Goal: Information Seeking & Learning: Learn about a topic

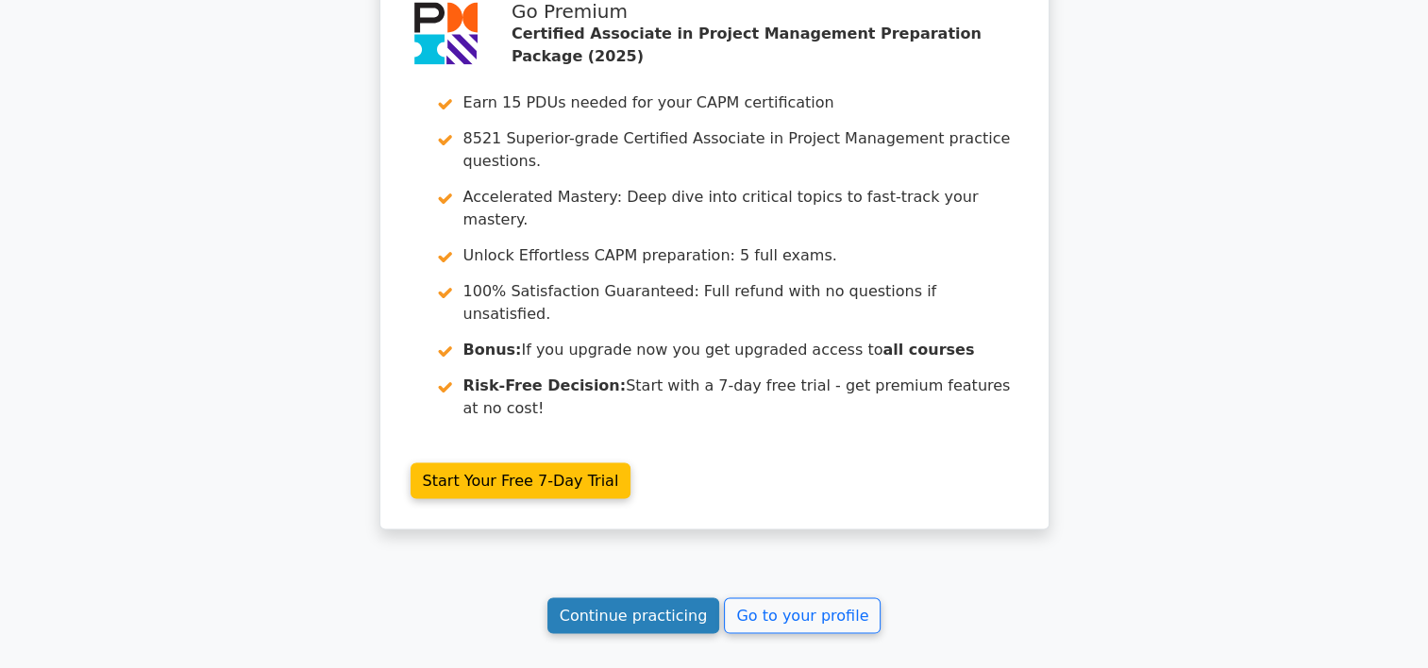
drag, startPoint x: 0, startPoint y: 0, endPoint x: 615, endPoint y: 384, distance: 724.7
click at [615, 598] on link "Continue practicing" at bounding box center [633, 616] width 173 height 36
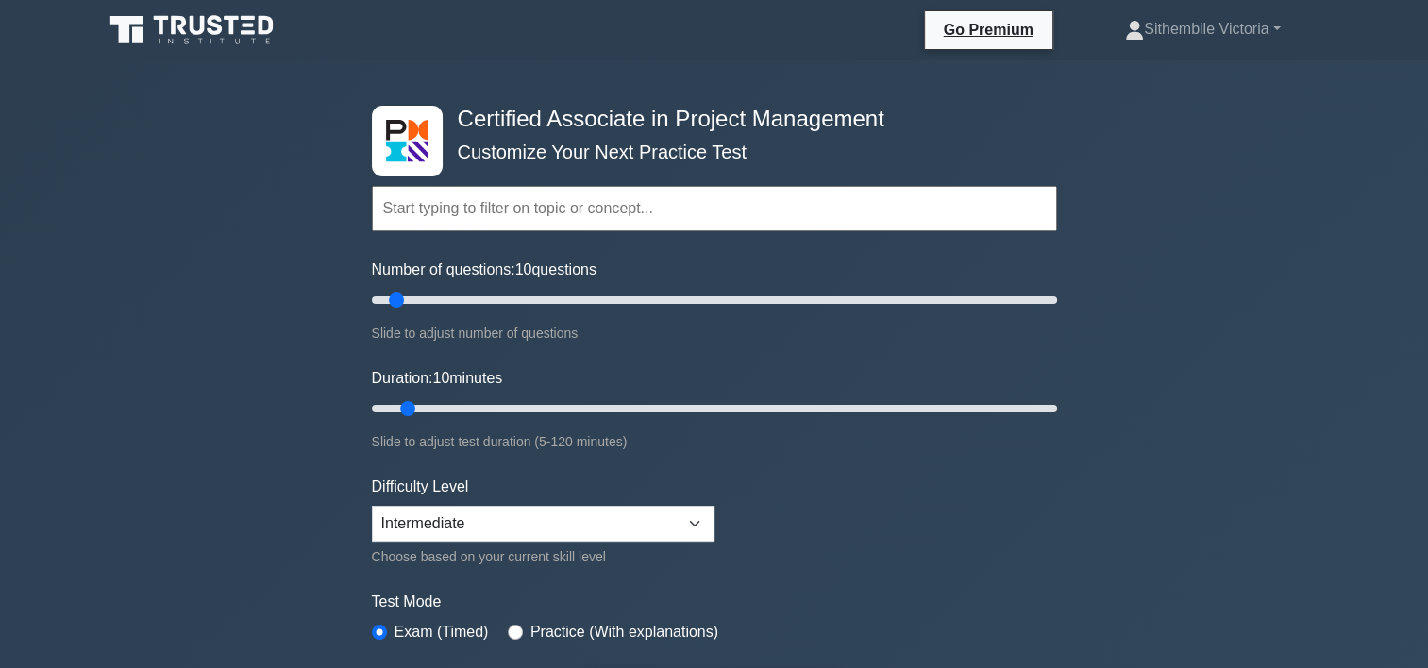
drag, startPoint x: 1430, startPoint y: 655, endPoint x: 961, endPoint y: 614, distance: 471.0
click at [961, 614] on div "Test Mode Exam (Timed) Practice (With explanations)" at bounding box center [714, 618] width 685 height 55
click at [440, 300] on input "Number of questions: 10 questions" at bounding box center [714, 300] width 685 height 23
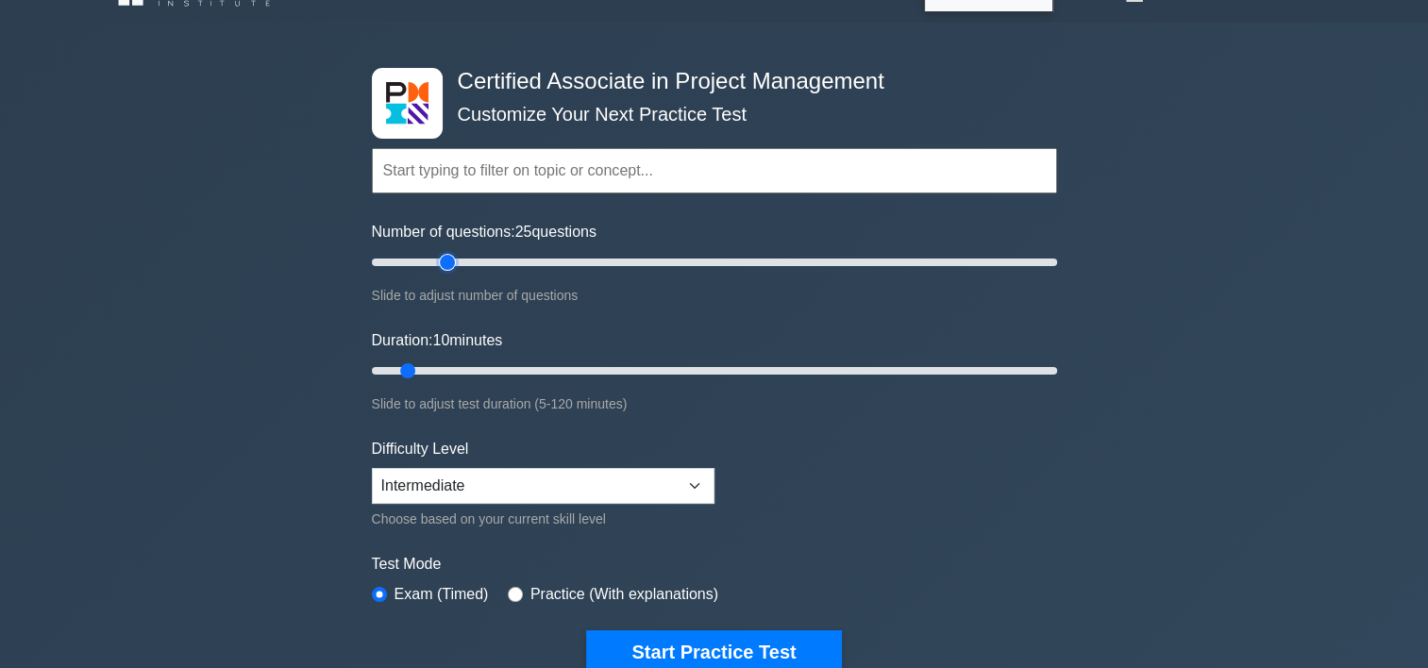
scroll to position [100, 0]
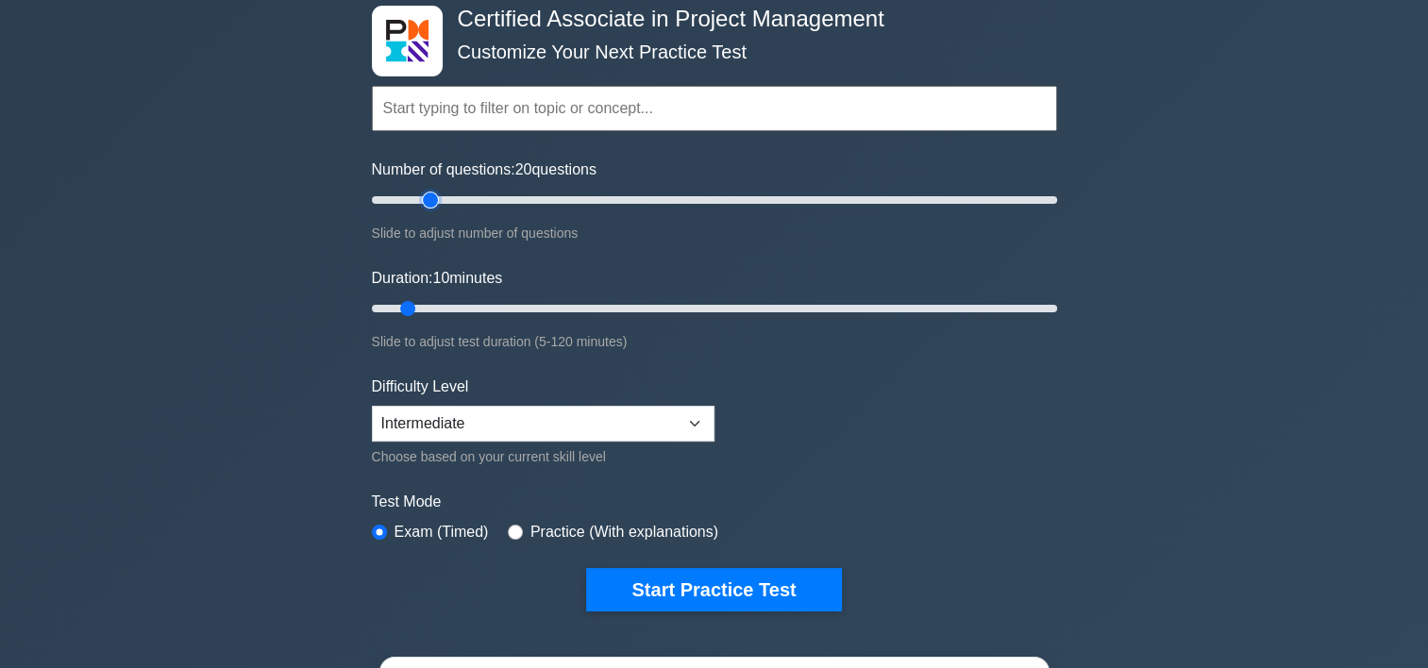
type input "20"
click at [436, 200] on input "Number of questions: 20 questions" at bounding box center [714, 200] width 685 height 23
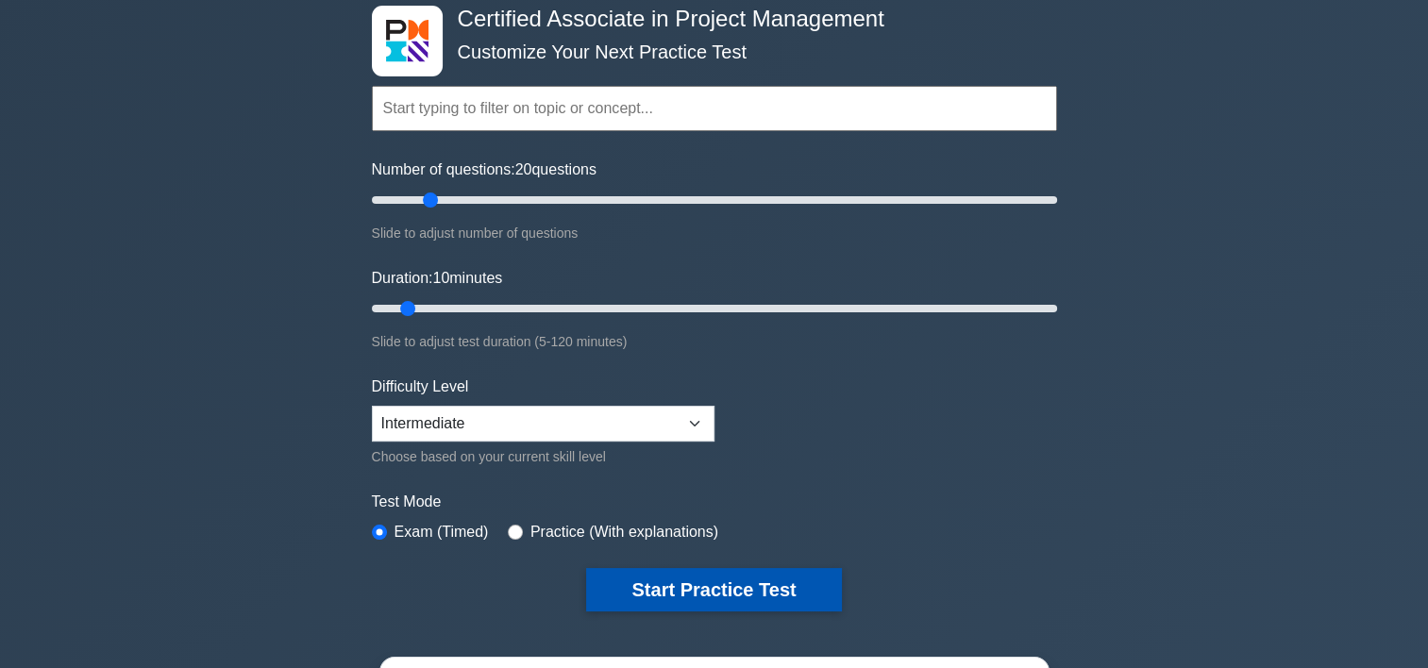
click at [757, 587] on button "Start Practice Test" at bounding box center [713, 589] width 255 height 43
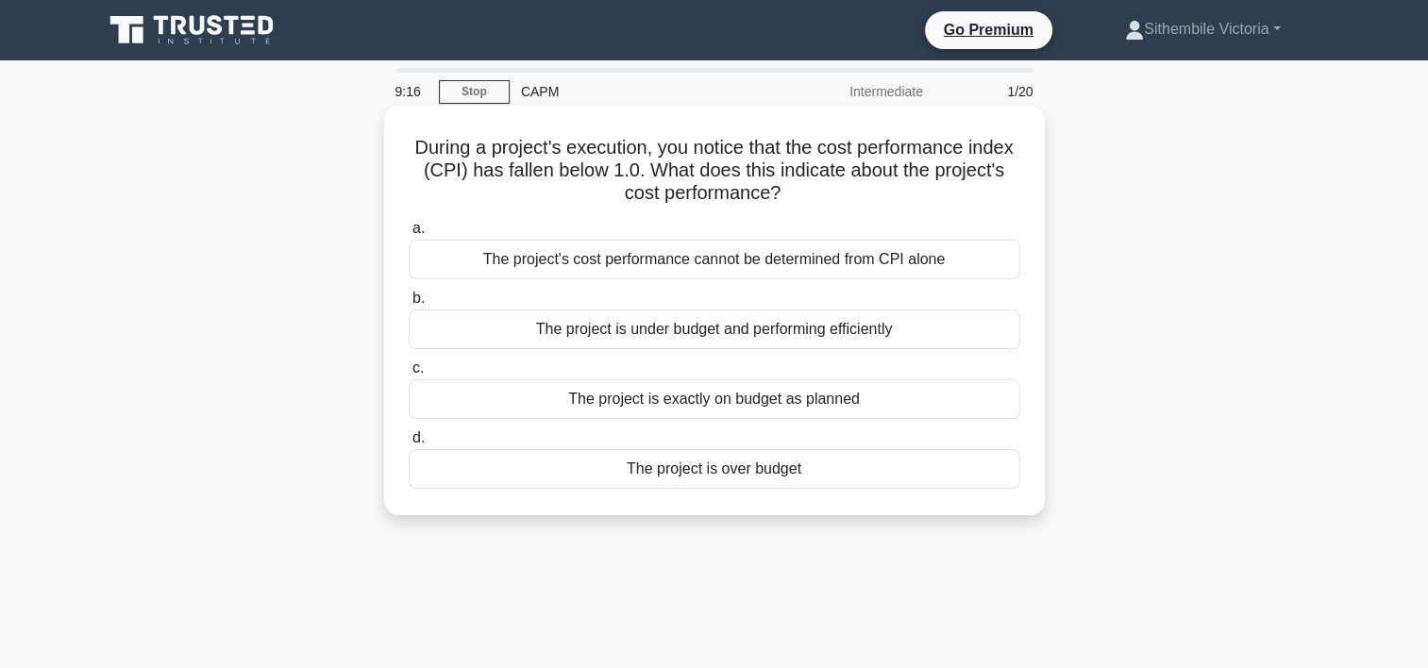
click at [737, 400] on div "The project is exactly on budget as planned" at bounding box center [715, 399] width 612 height 40
click at [409, 375] on input "c. The project is exactly on budget as planned" at bounding box center [409, 368] width 0 height 12
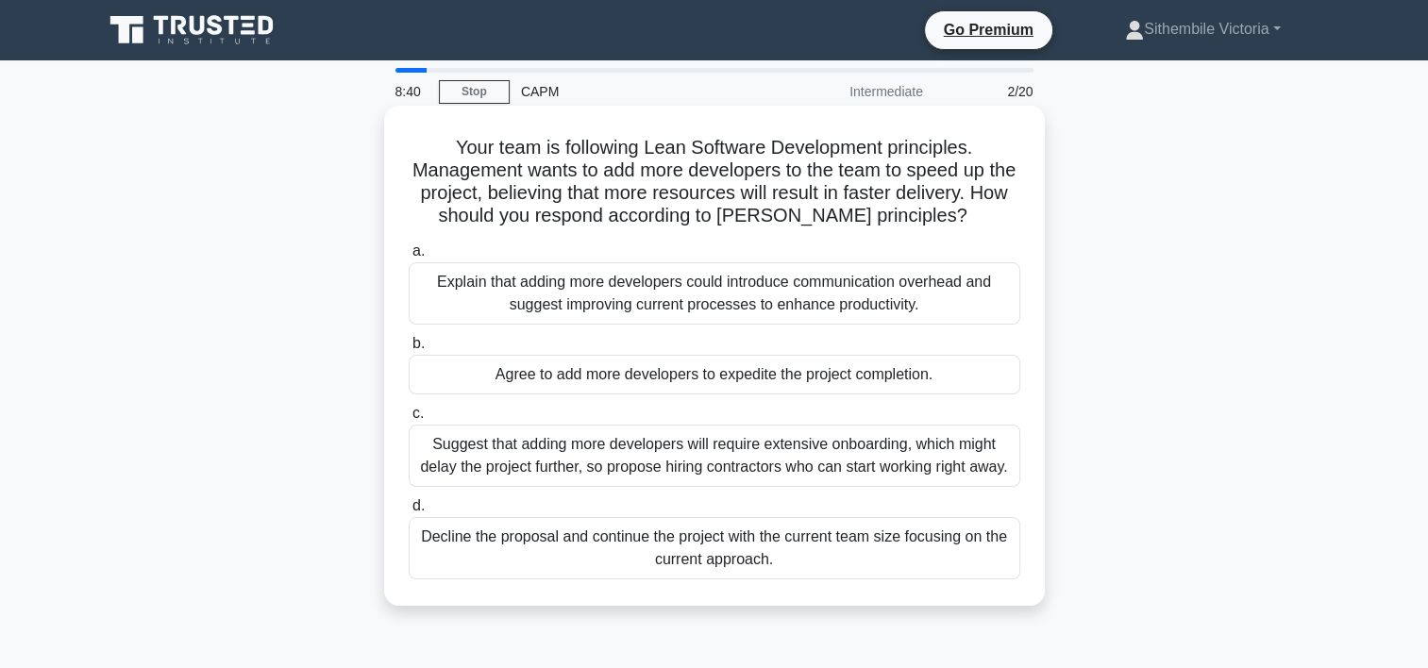
click at [648, 467] on div "Suggest that adding more developers will require extensive onboarding, which mi…" at bounding box center [715, 456] width 612 height 62
click at [409, 420] on input "c. Suggest that adding more developers will require extensive onboarding, which…" at bounding box center [409, 414] width 0 height 12
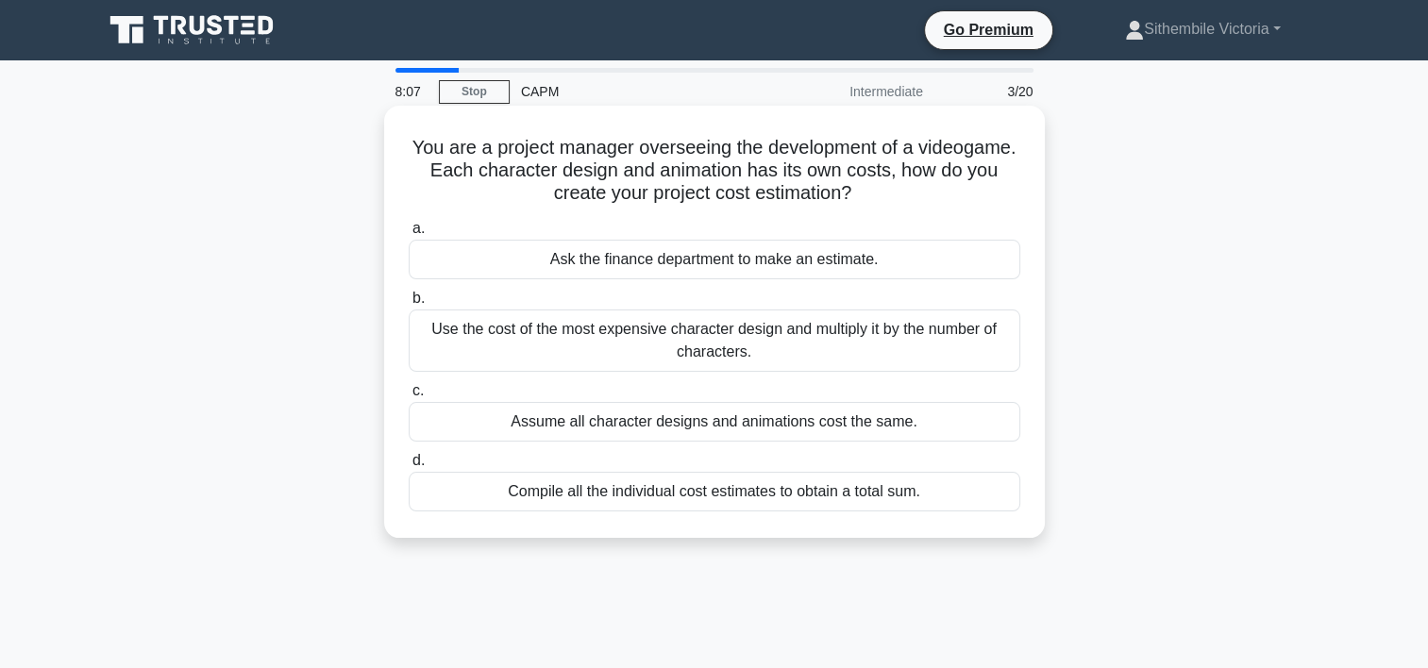
click at [809, 260] on div "Ask the finance department to make an estimate." at bounding box center [715, 260] width 612 height 40
click at [409, 235] on input "a. Ask the finance department to make an estimate." at bounding box center [409, 229] width 0 height 12
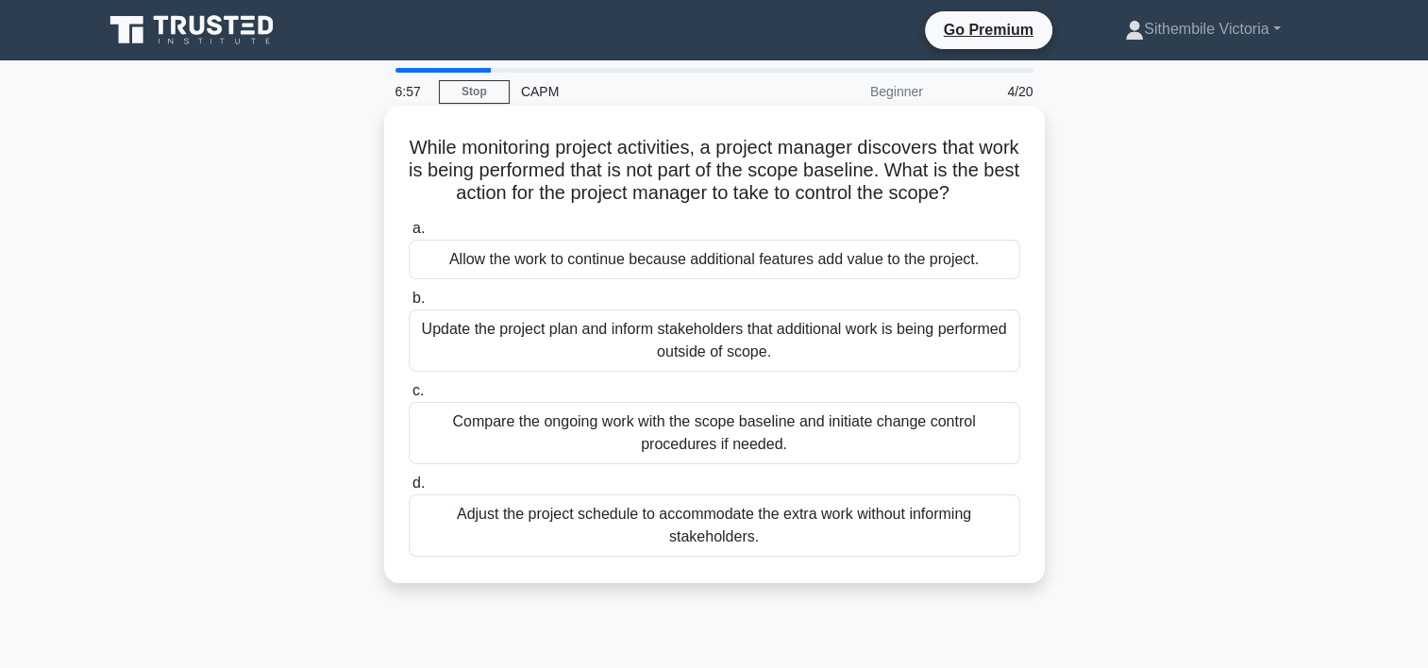
click at [699, 438] on div "Compare the ongoing work with the scope baseline and initiate change control pr…" at bounding box center [715, 433] width 612 height 62
click at [409, 397] on input "c. Compare the ongoing work with the scope baseline and initiate change control…" at bounding box center [409, 391] width 0 height 12
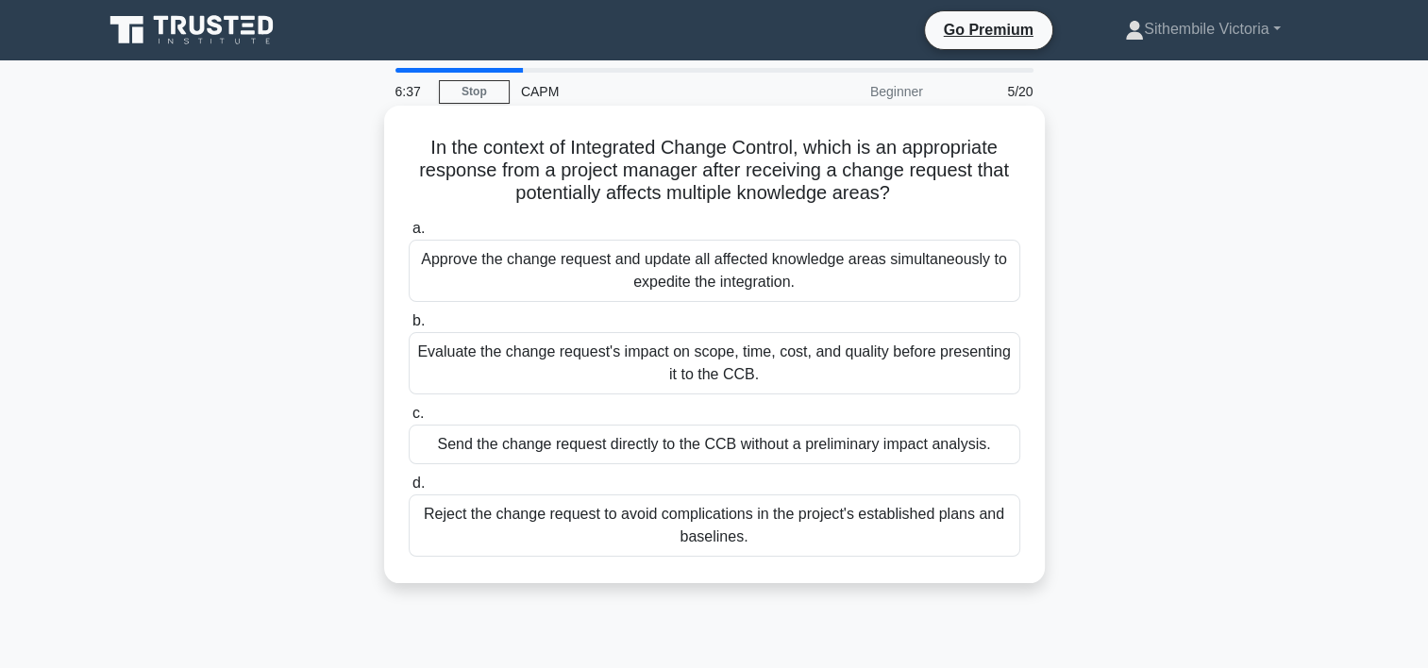
click at [620, 365] on div "Evaluate the change request's impact on scope, time, cost, and quality before p…" at bounding box center [715, 363] width 612 height 62
click at [409, 328] on input "b. Evaluate the change request's impact on scope, time, cost, and quality befor…" at bounding box center [409, 321] width 0 height 12
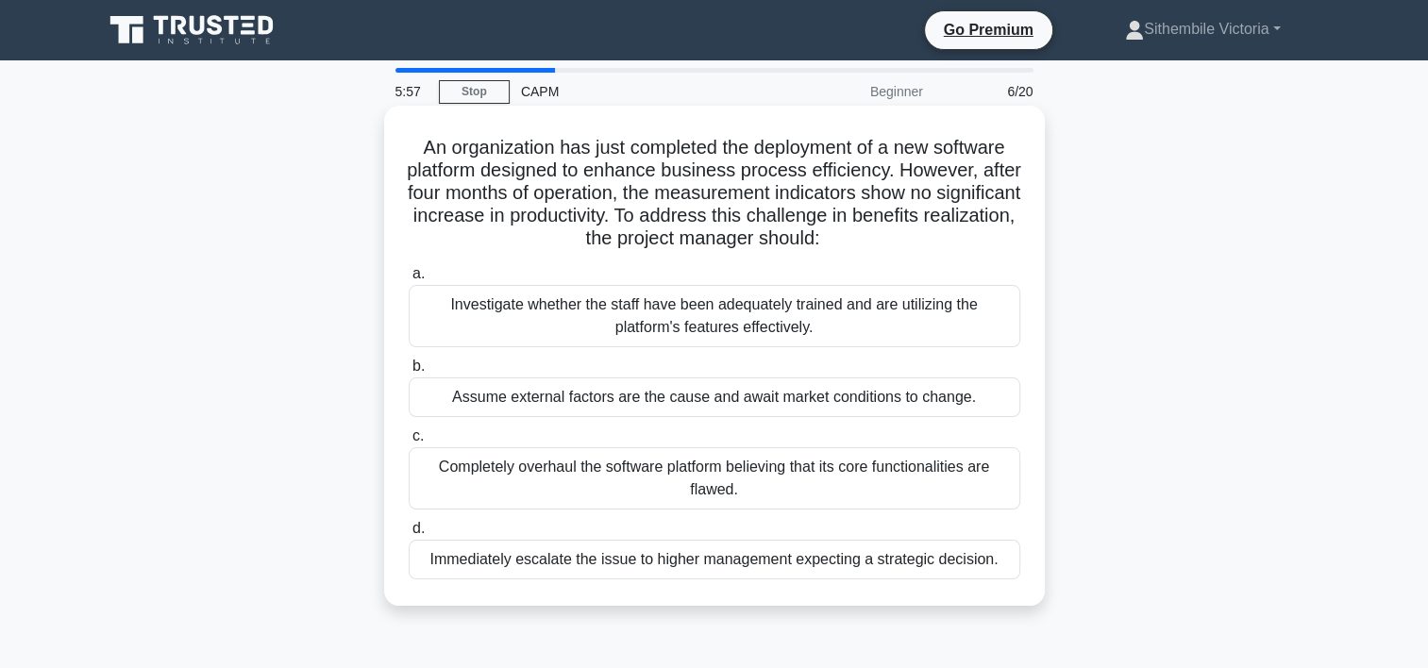
click at [552, 312] on div "Investigate whether the staff have been adequately trained and are utilizing th…" at bounding box center [715, 316] width 612 height 62
click at [409, 280] on input "a. Investigate whether the staff have been adequately trained and are utilizing…" at bounding box center [409, 274] width 0 height 12
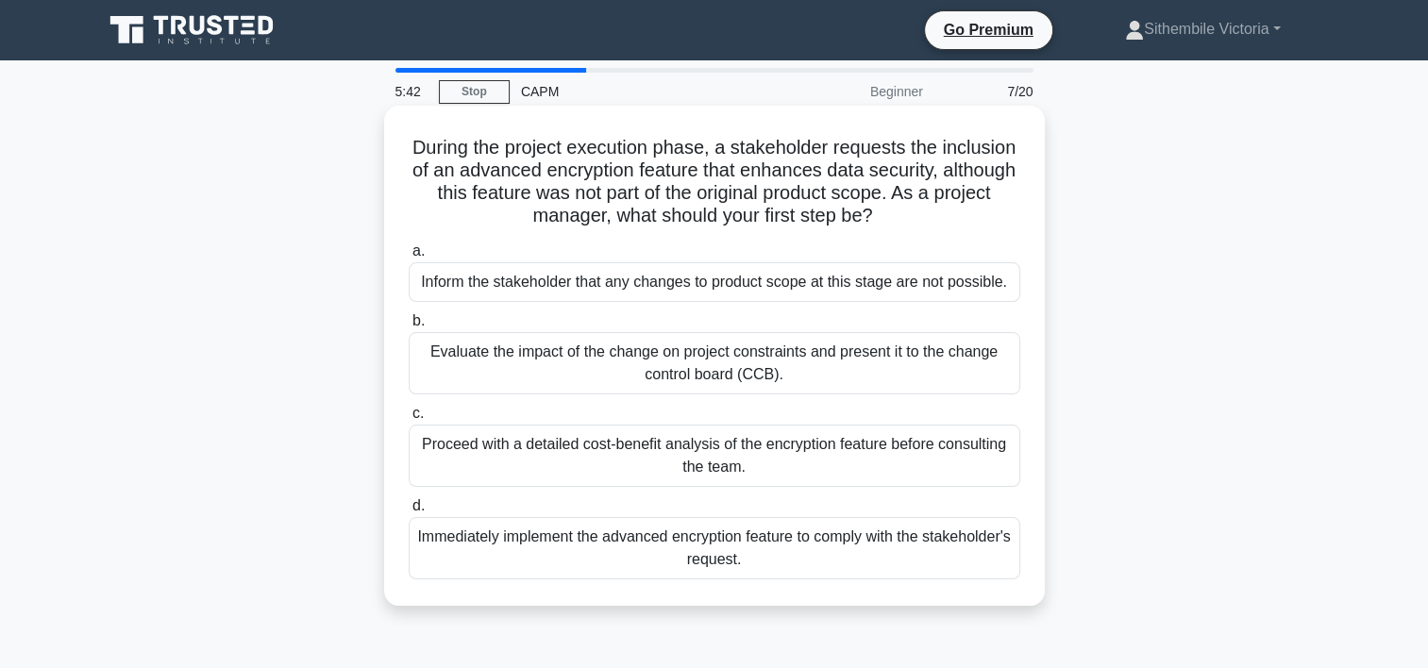
click at [517, 360] on div "Evaluate the impact of the change on project constraints and present it to the …" at bounding box center [715, 363] width 612 height 62
click at [409, 328] on input "b. Evaluate the impact of the change on project constraints and present it to t…" at bounding box center [409, 321] width 0 height 12
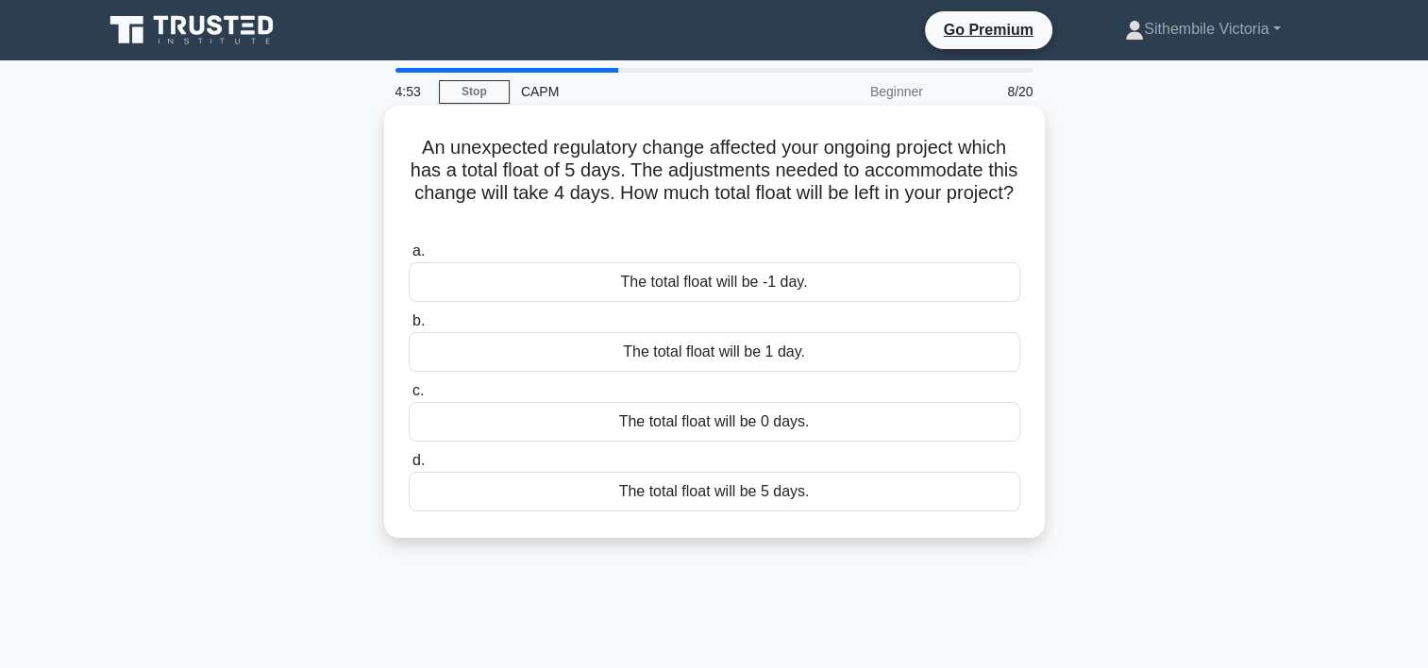
click at [706, 362] on div "The total float will be 1 day." at bounding box center [715, 352] width 612 height 40
click at [409, 328] on input "b. The total float will be 1 day." at bounding box center [409, 321] width 0 height 12
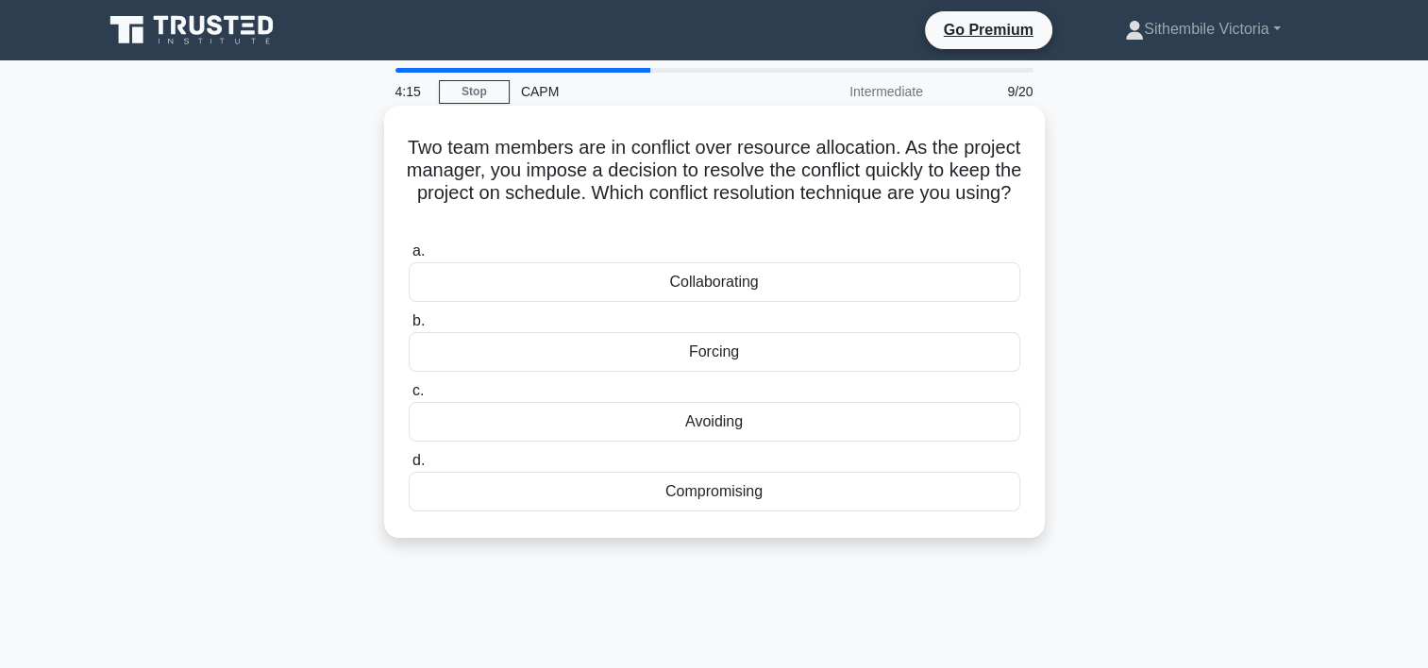
click at [716, 283] on div "Collaborating" at bounding box center [715, 282] width 612 height 40
click at [409, 258] on input "a. Collaborating" at bounding box center [409, 251] width 0 height 12
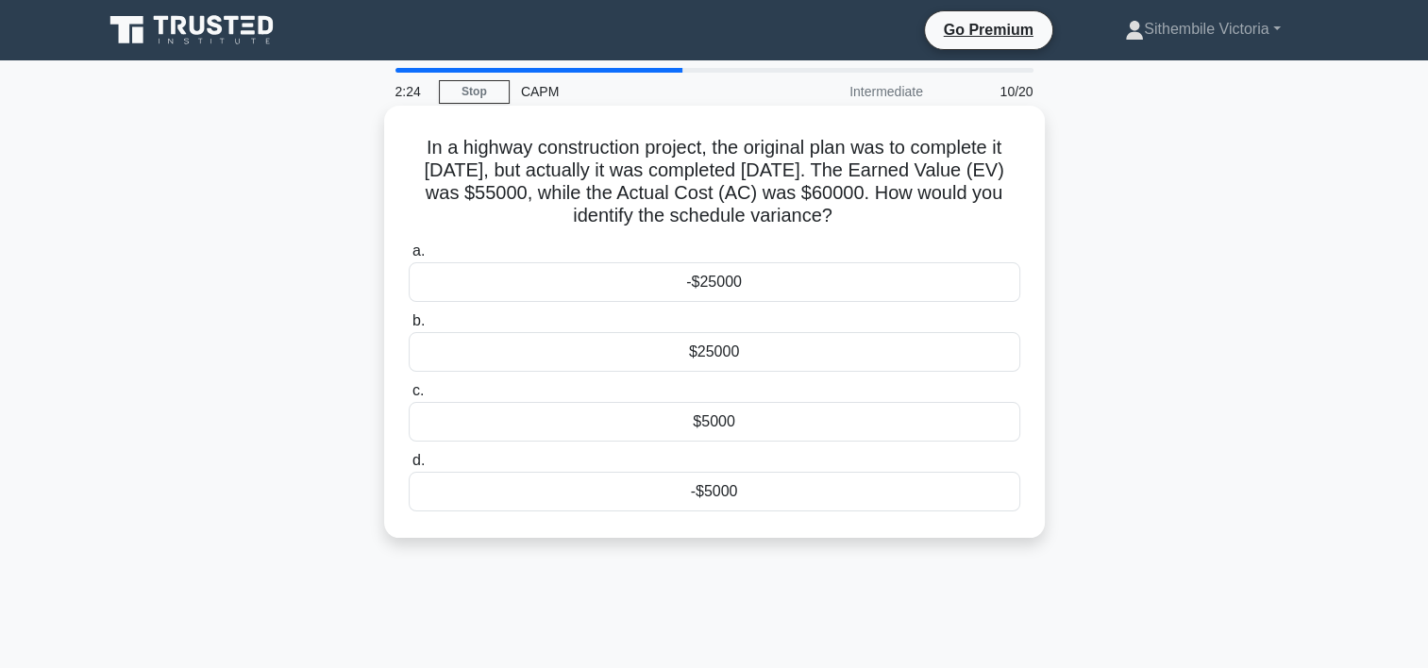
click at [732, 487] on div "-$5000" at bounding box center [715, 492] width 612 height 40
click at [409, 467] on input "d. -$5000" at bounding box center [409, 461] width 0 height 12
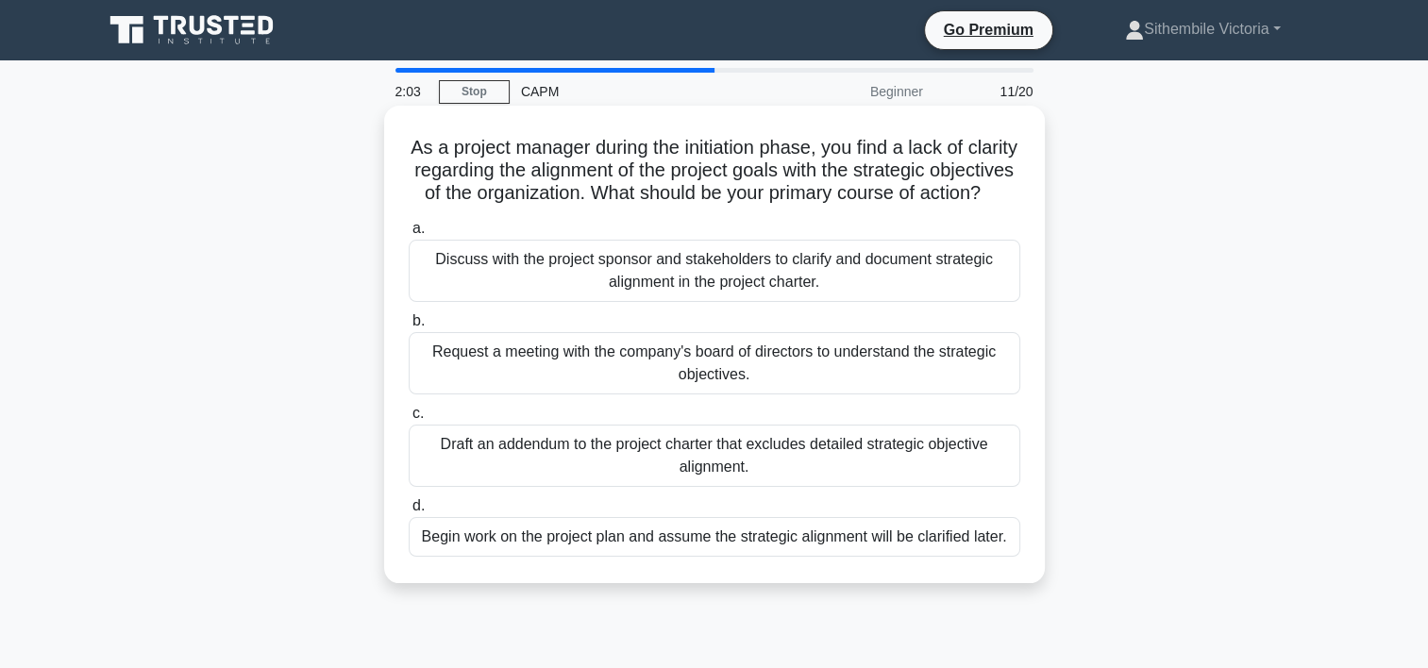
click at [607, 301] on div "Discuss with the project sponsor and stakeholders to clarify and document strat…" at bounding box center [715, 271] width 612 height 62
click at [409, 235] on input "a. Discuss with the project sponsor and stakeholders to clarify and document st…" at bounding box center [409, 229] width 0 height 12
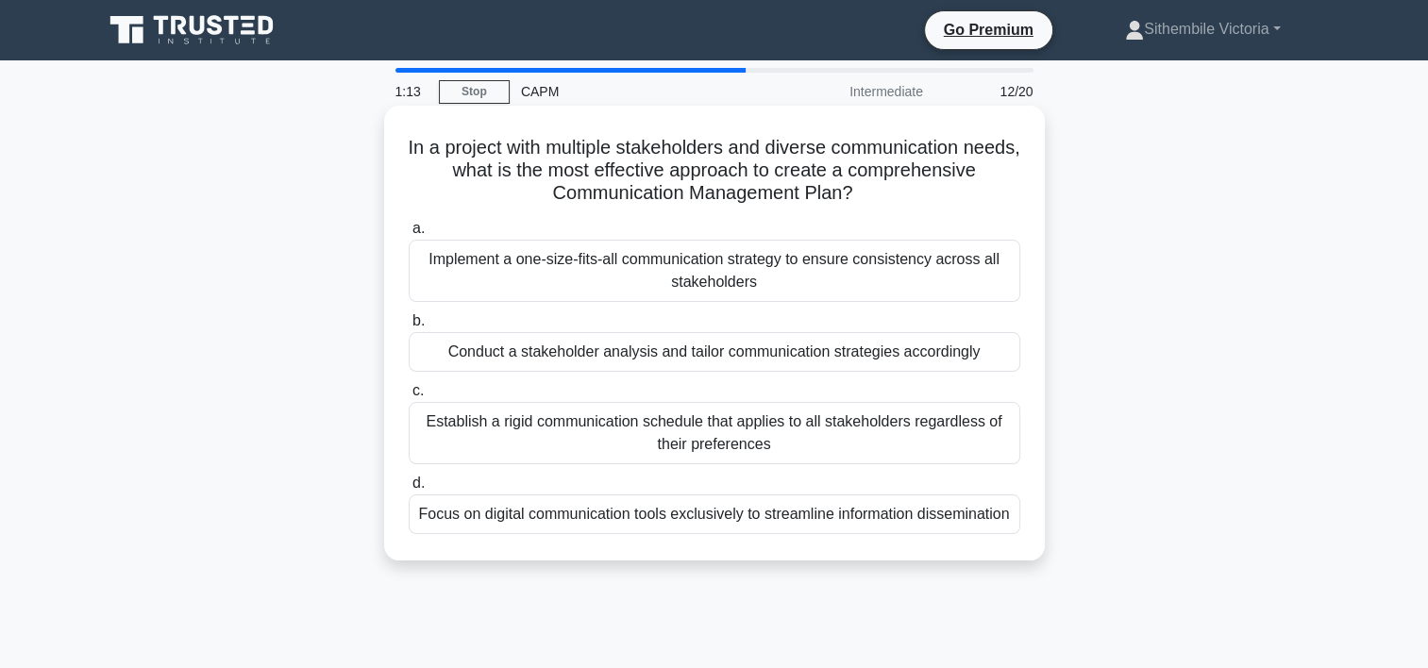
click at [701, 357] on div "Conduct a stakeholder analysis and tailor communication strategies accordingly" at bounding box center [715, 352] width 612 height 40
click at [409, 328] on input "b. Conduct a stakeholder analysis and tailor communication strategies according…" at bounding box center [409, 321] width 0 height 12
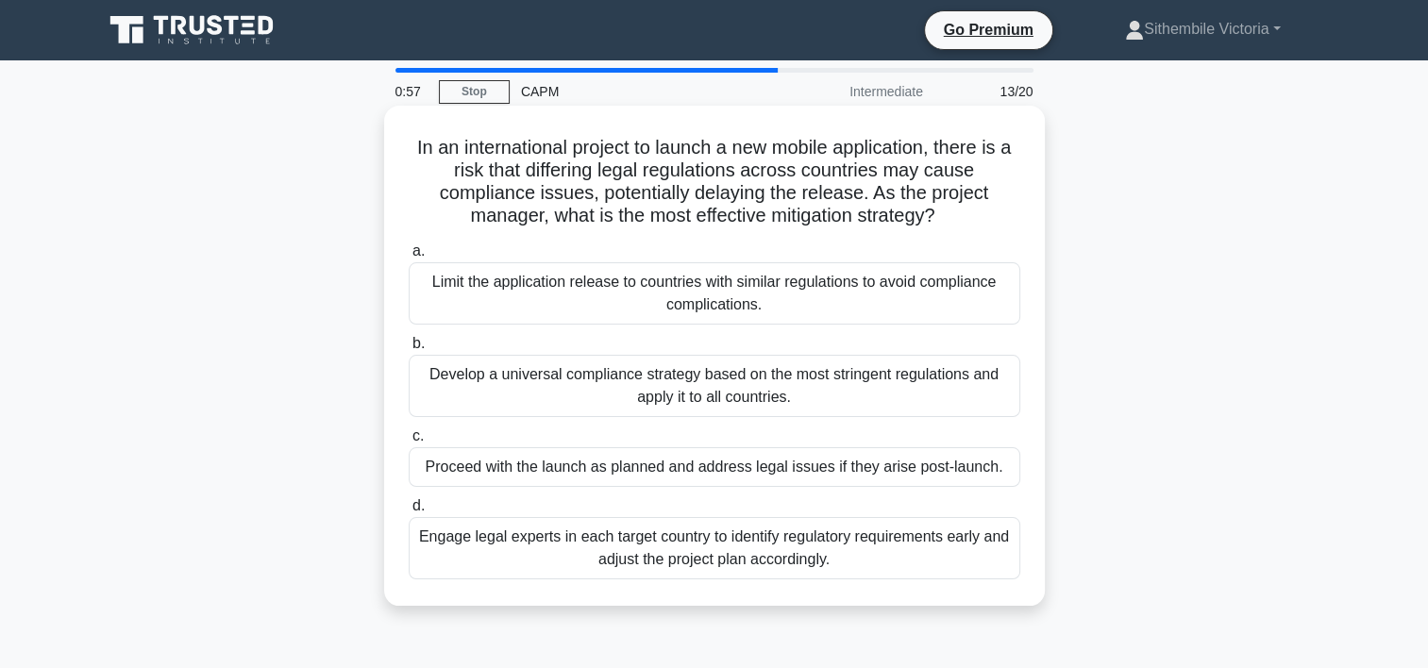
click at [707, 555] on div "Engage legal experts in each target country to identify regulatory requirements…" at bounding box center [715, 548] width 612 height 62
click at [409, 513] on input "d. Engage legal experts in each target country to identify regulatory requireme…" at bounding box center [409, 506] width 0 height 12
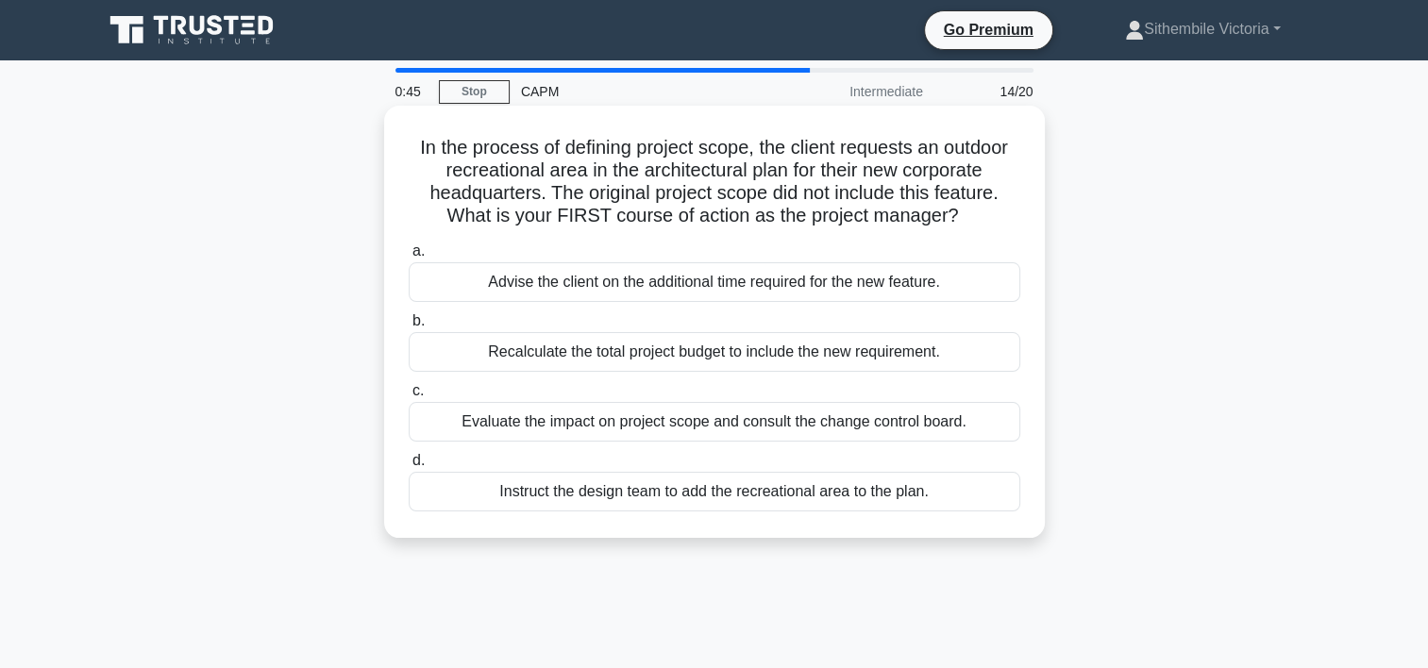
click at [545, 420] on div "Evaluate the impact on project scope and consult the change control board." at bounding box center [715, 422] width 612 height 40
click at [409, 397] on input "c. Evaluate the impact on project scope and consult the change control board." at bounding box center [409, 391] width 0 height 12
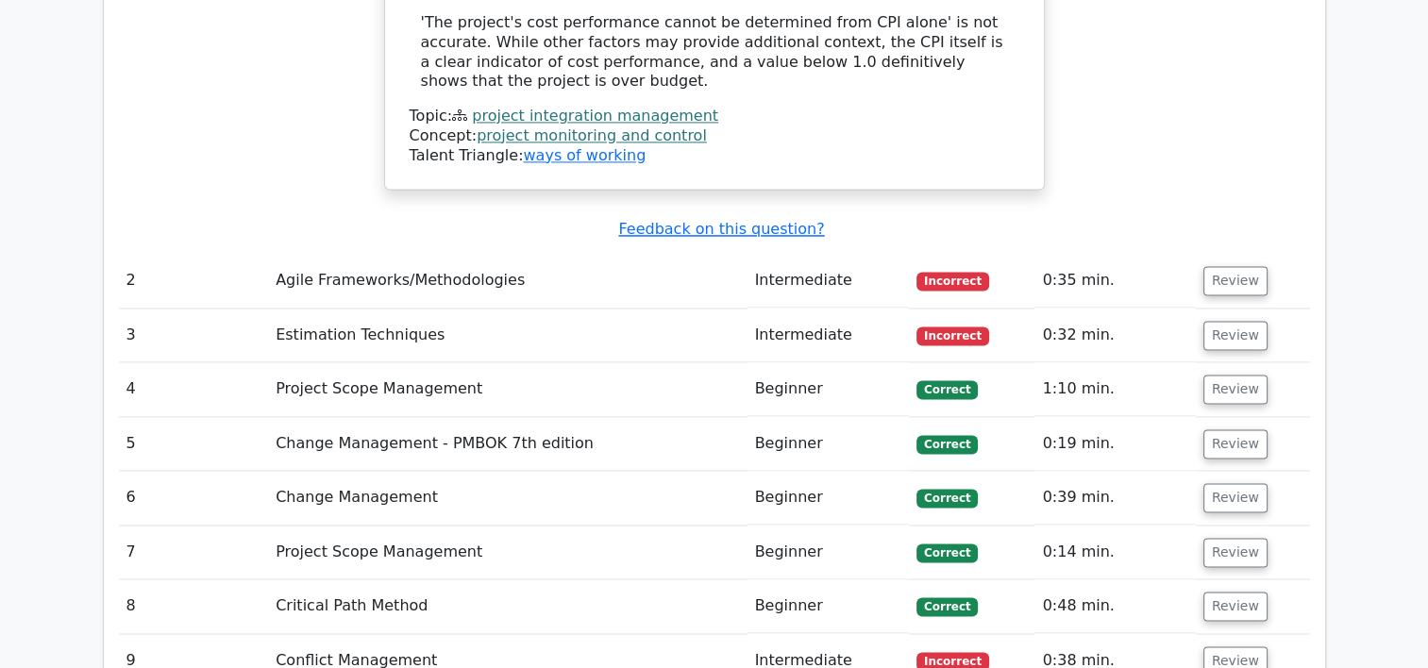
scroll to position [2870, 0]
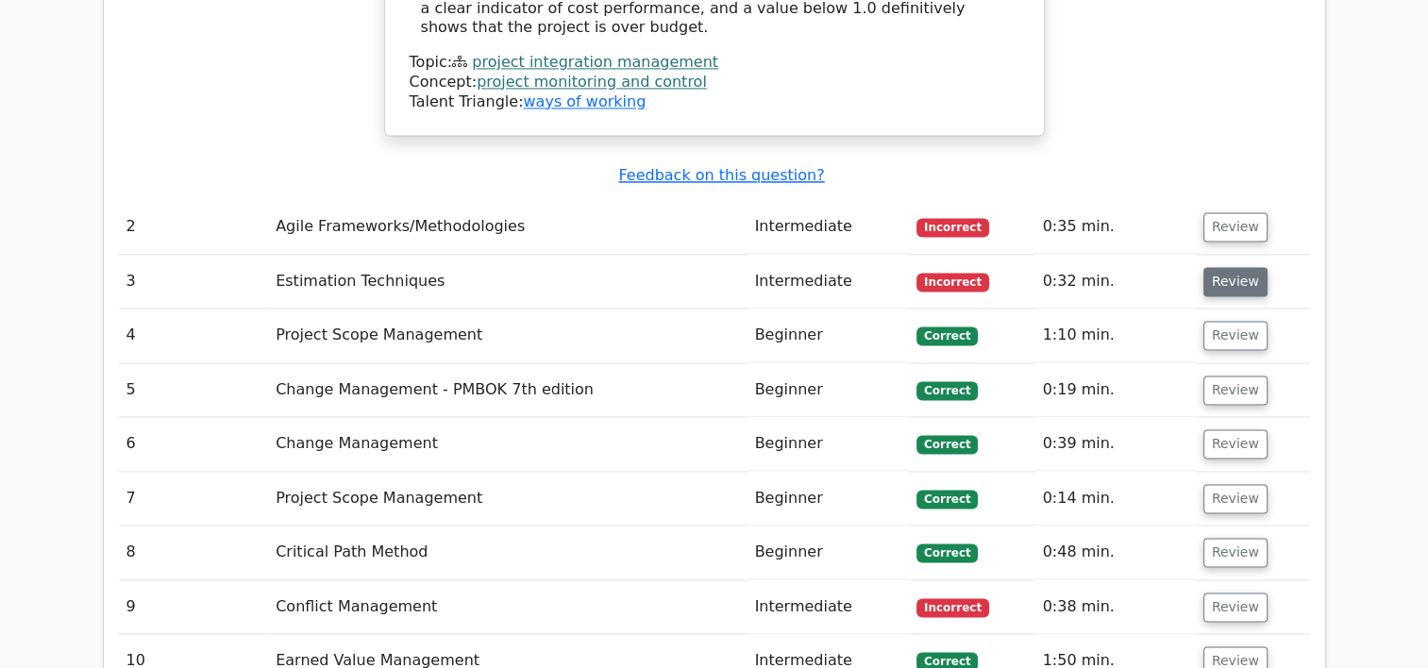
click at [1234, 267] on button "Review" at bounding box center [1236, 281] width 64 height 29
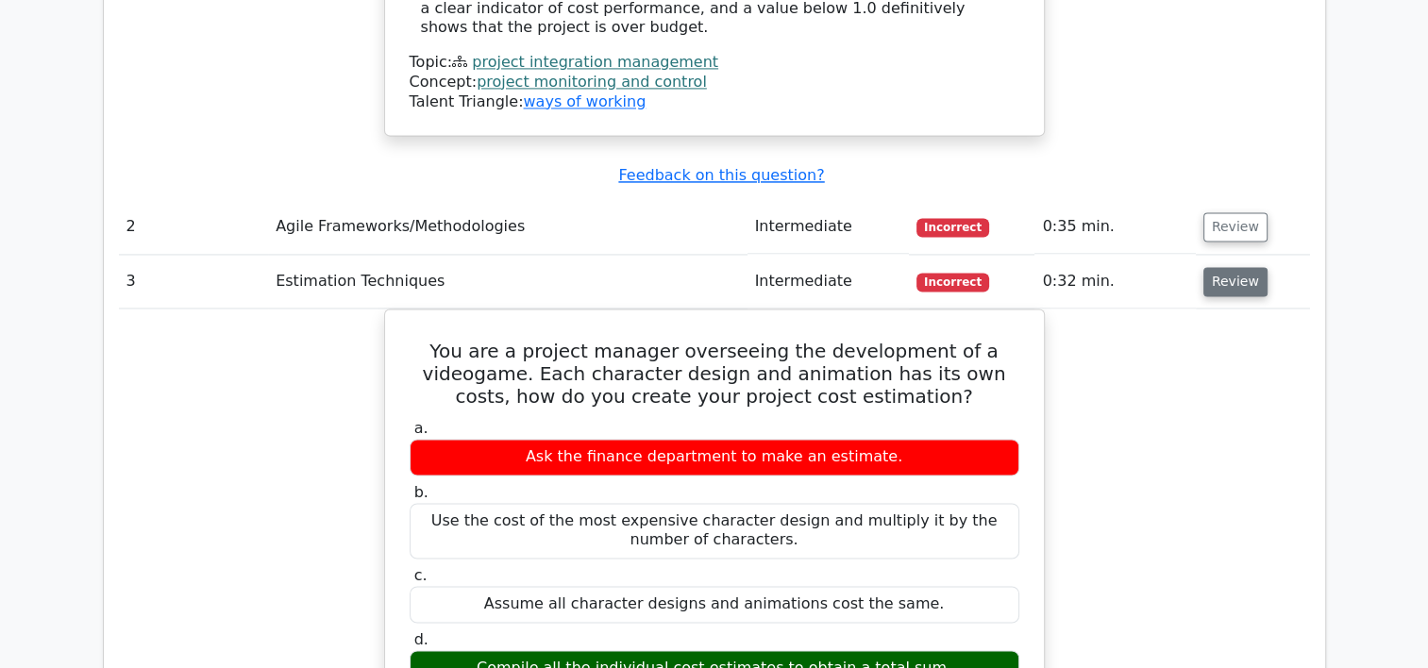
click at [1234, 267] on button "Review" at bounding box center [1236, 281] width 64 height 29
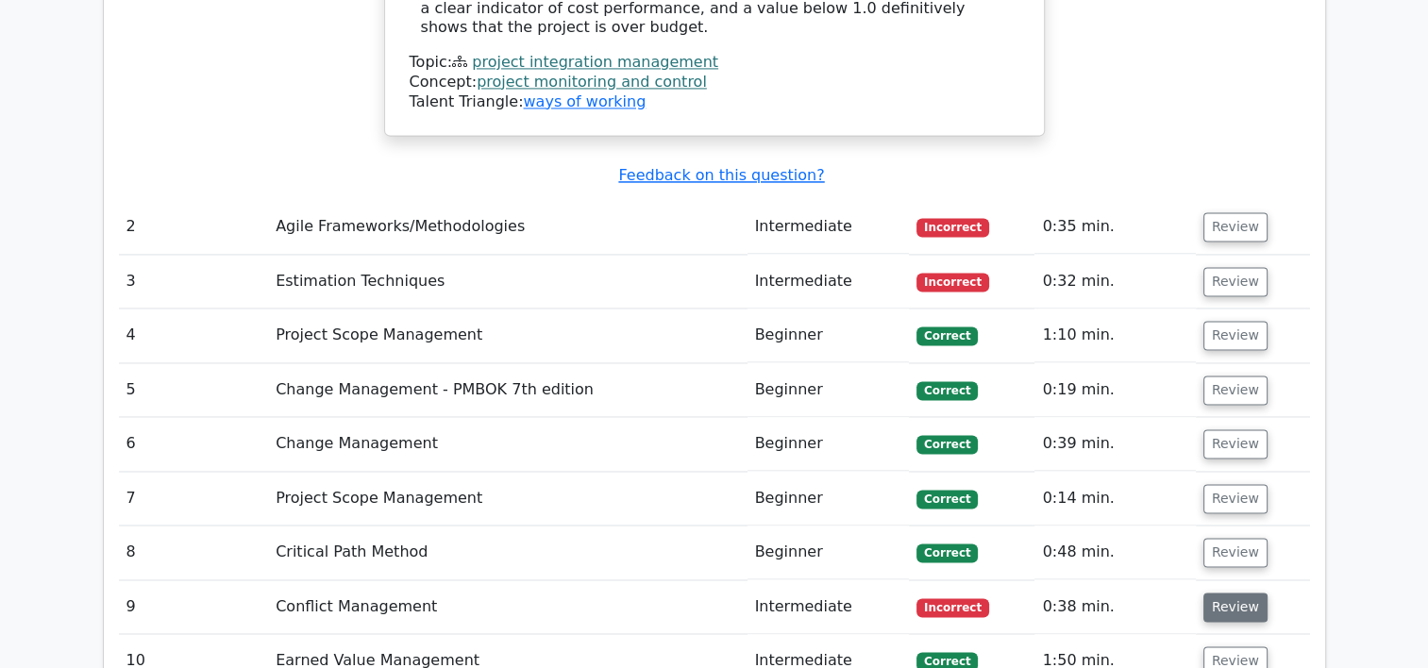
click at [1239, 593] on button "Review" at bounding box center [1236, 607] width 64 height 29
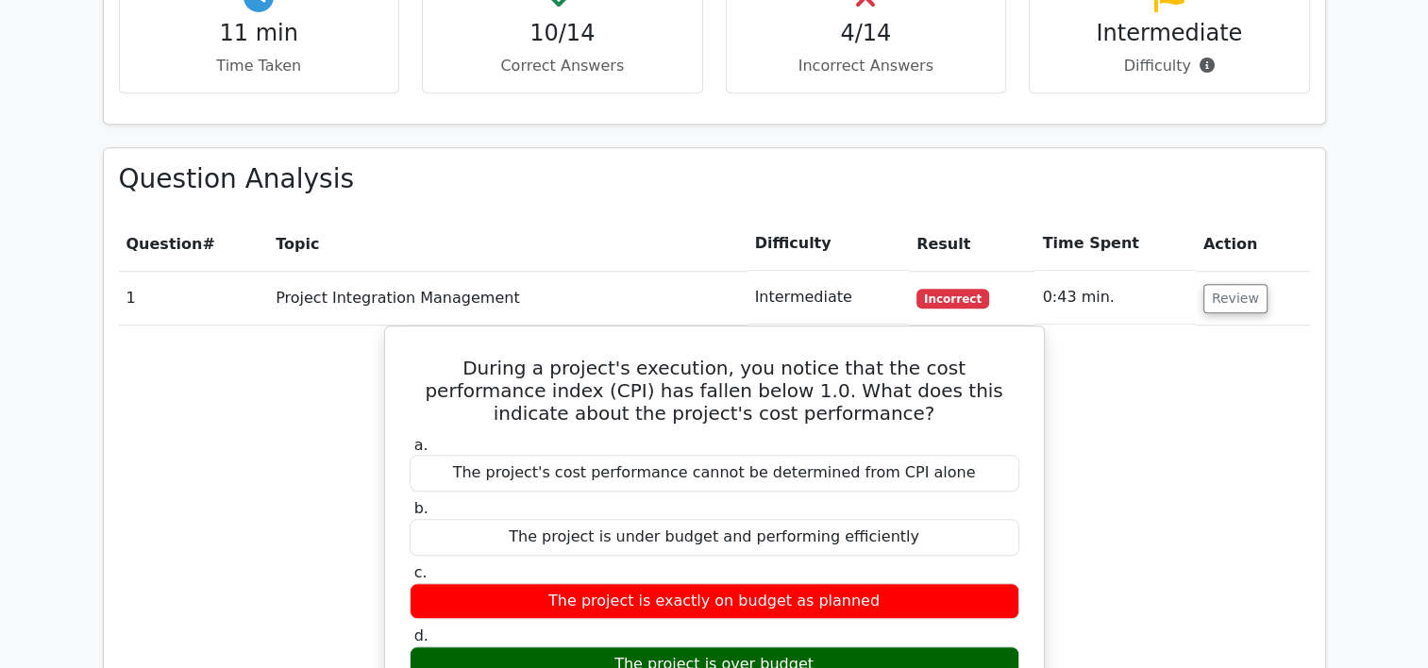
scroll to position [1801, 0]
